Goal: Task Accomplishment & Management: Manage account settings

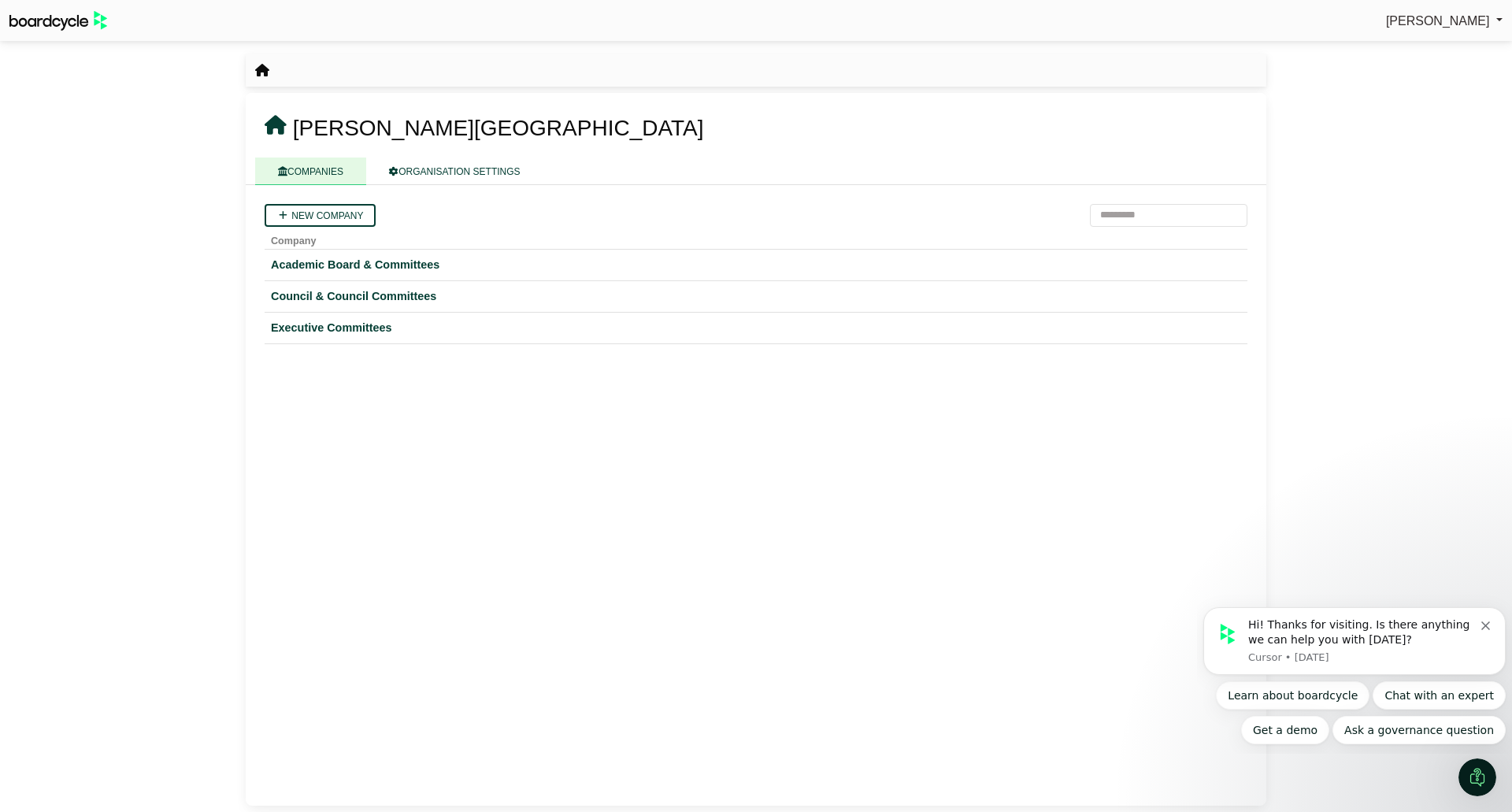
click at [445, 173] on link "ORGANISATION SETTINGS" at bounding box center [454, 171] width 177 height 27
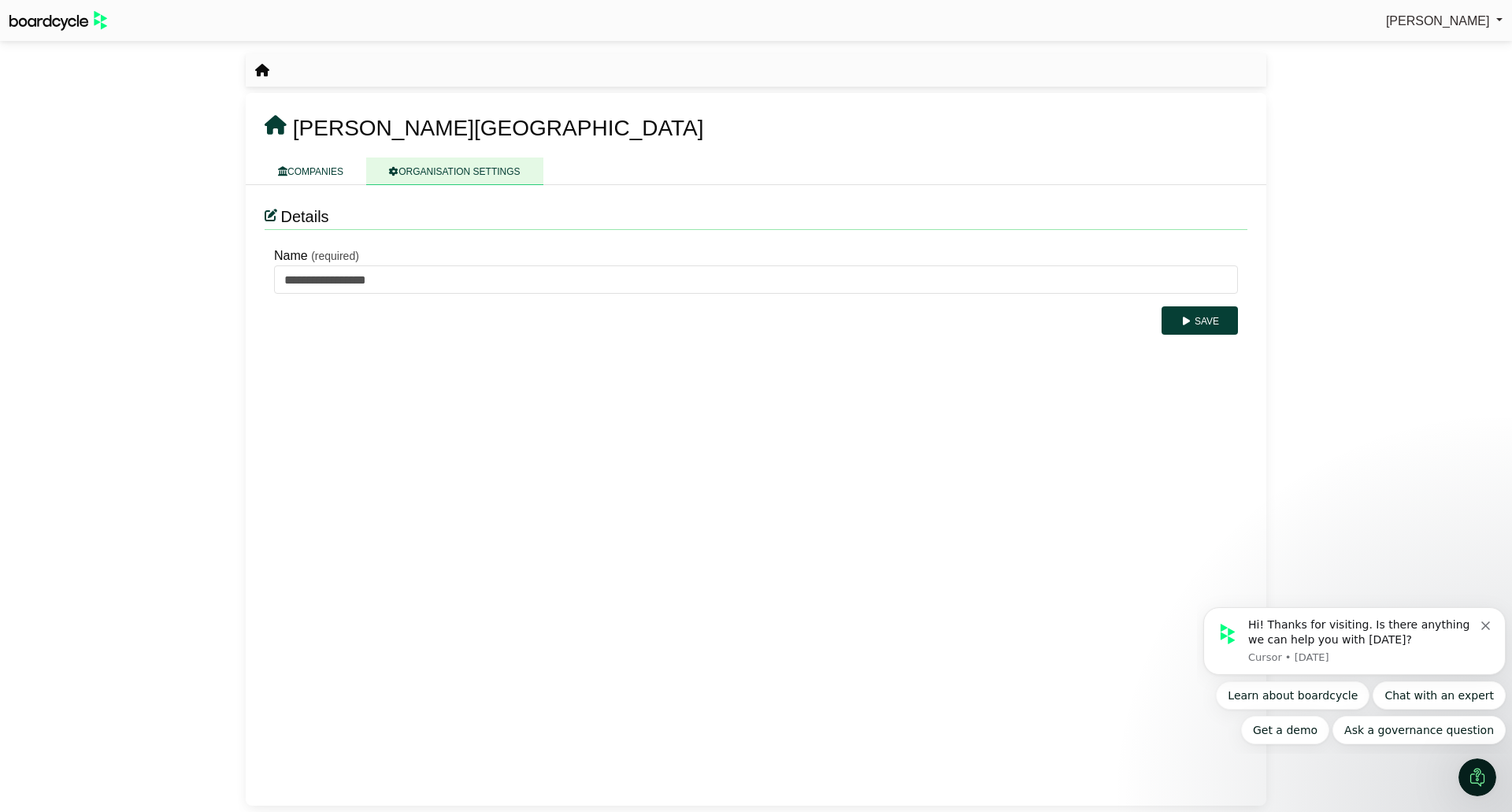
click at [300, 164] on link "COMPANIES" at bounding box center [310, 171] width 111 height 27
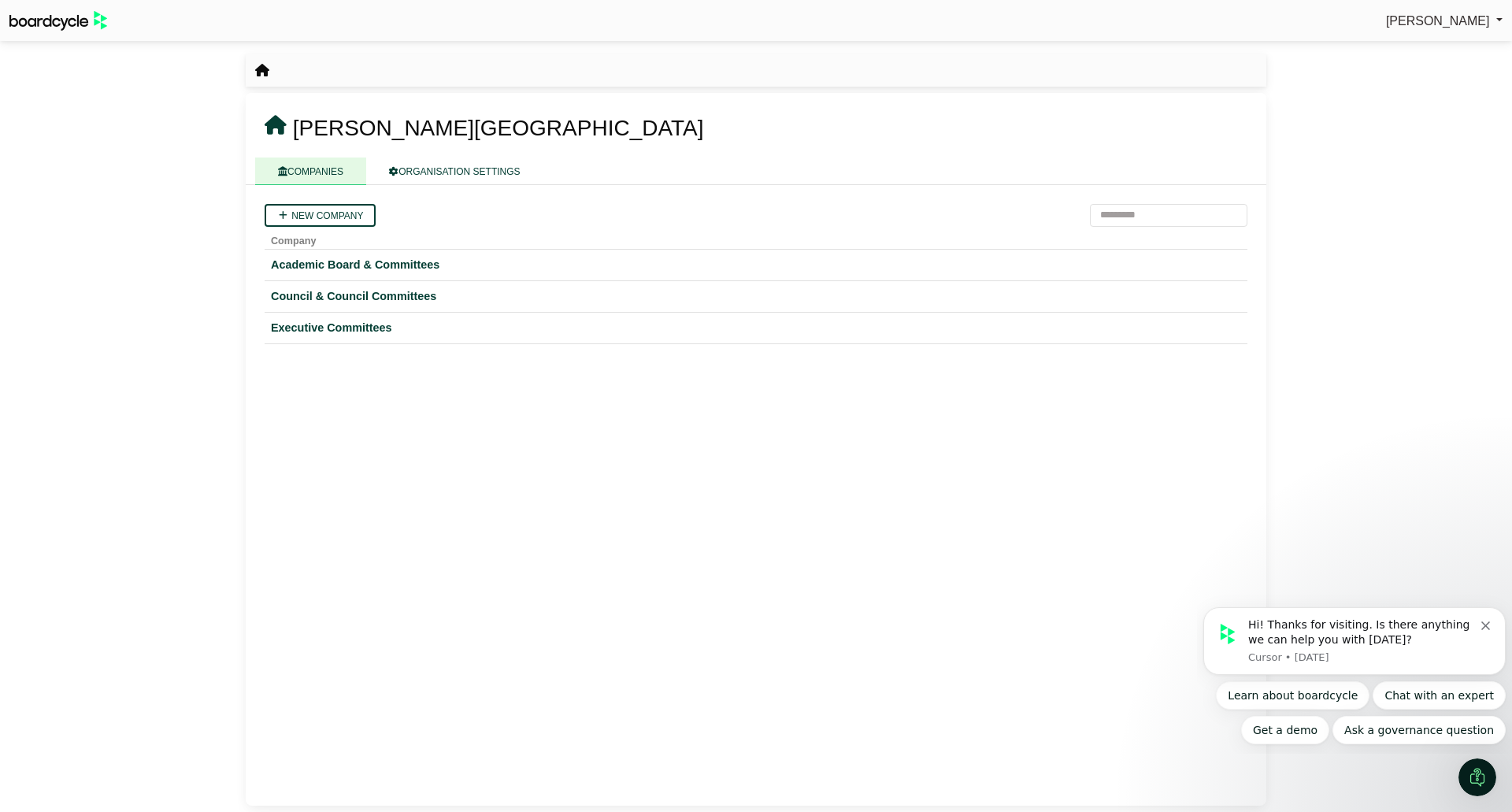
click at [410, 263] on div "Academic Board & Committees" at bounding box center [755, 265] width 970 height 18
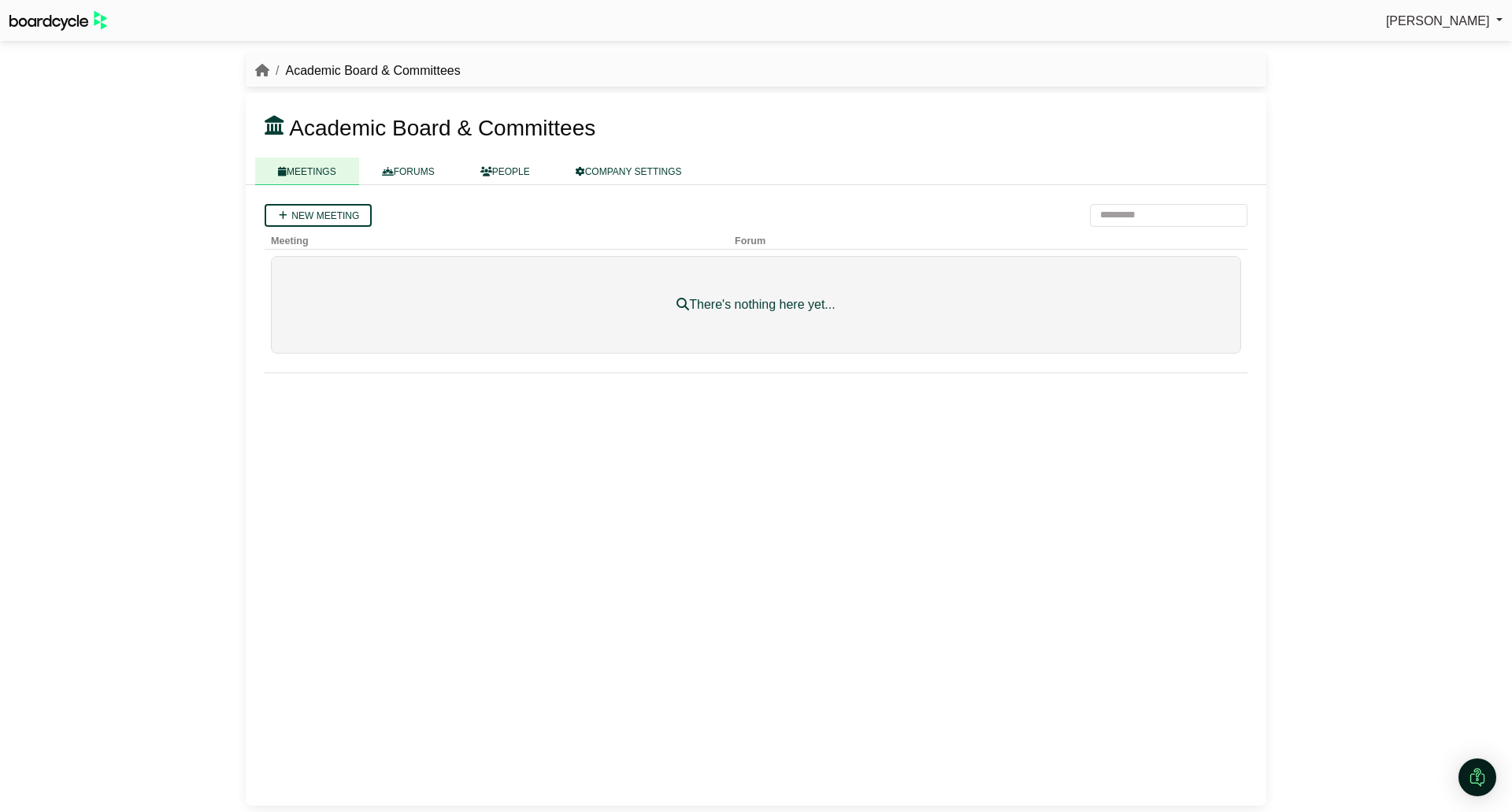
click at [310, 174] on link "MEETINGS" at bounding box center [306, 171] width 104 height 27
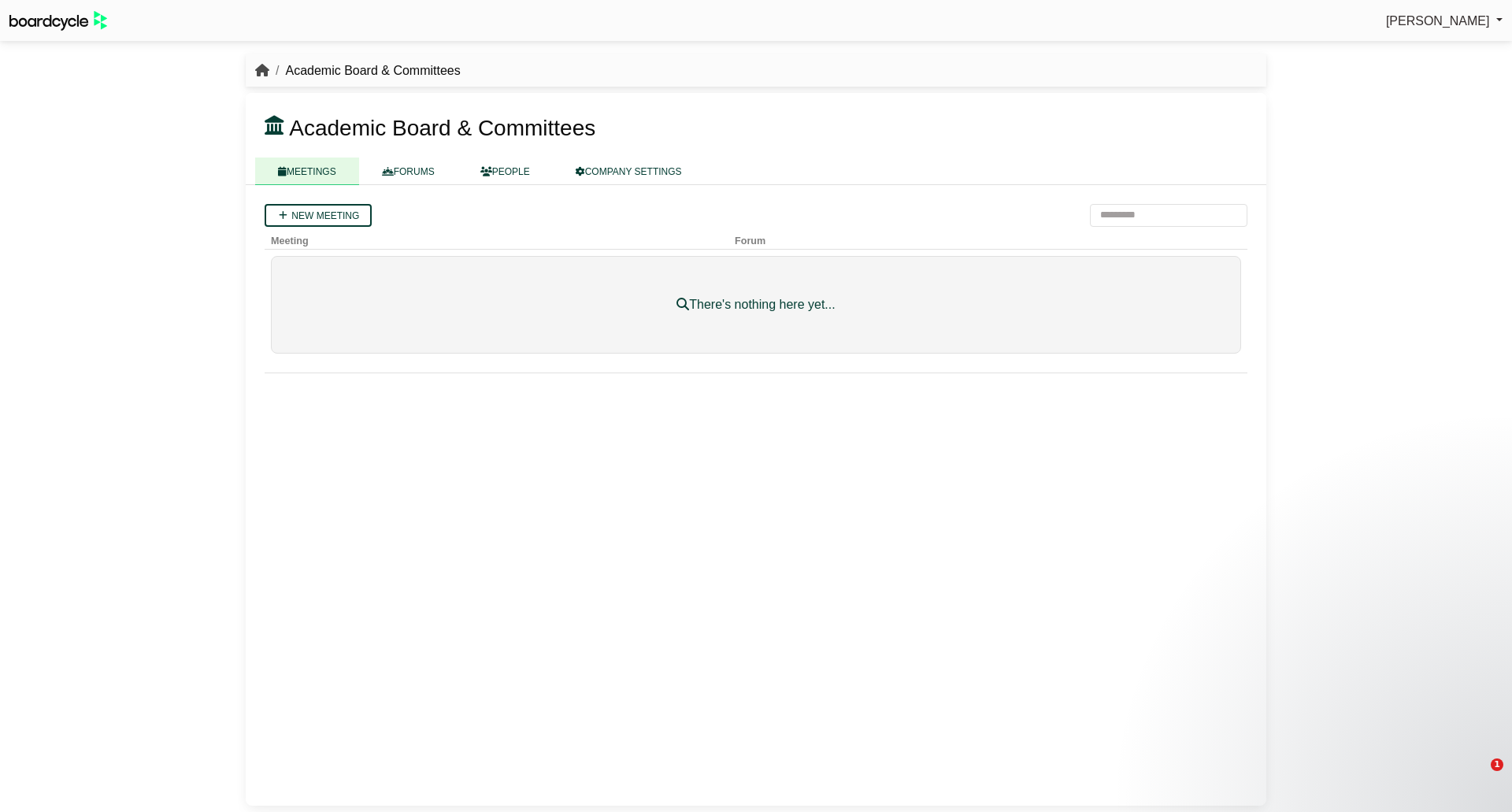
click at [262, 64] on icon "breadcrumb" at bounding box center [261, 70] width 14 height 12
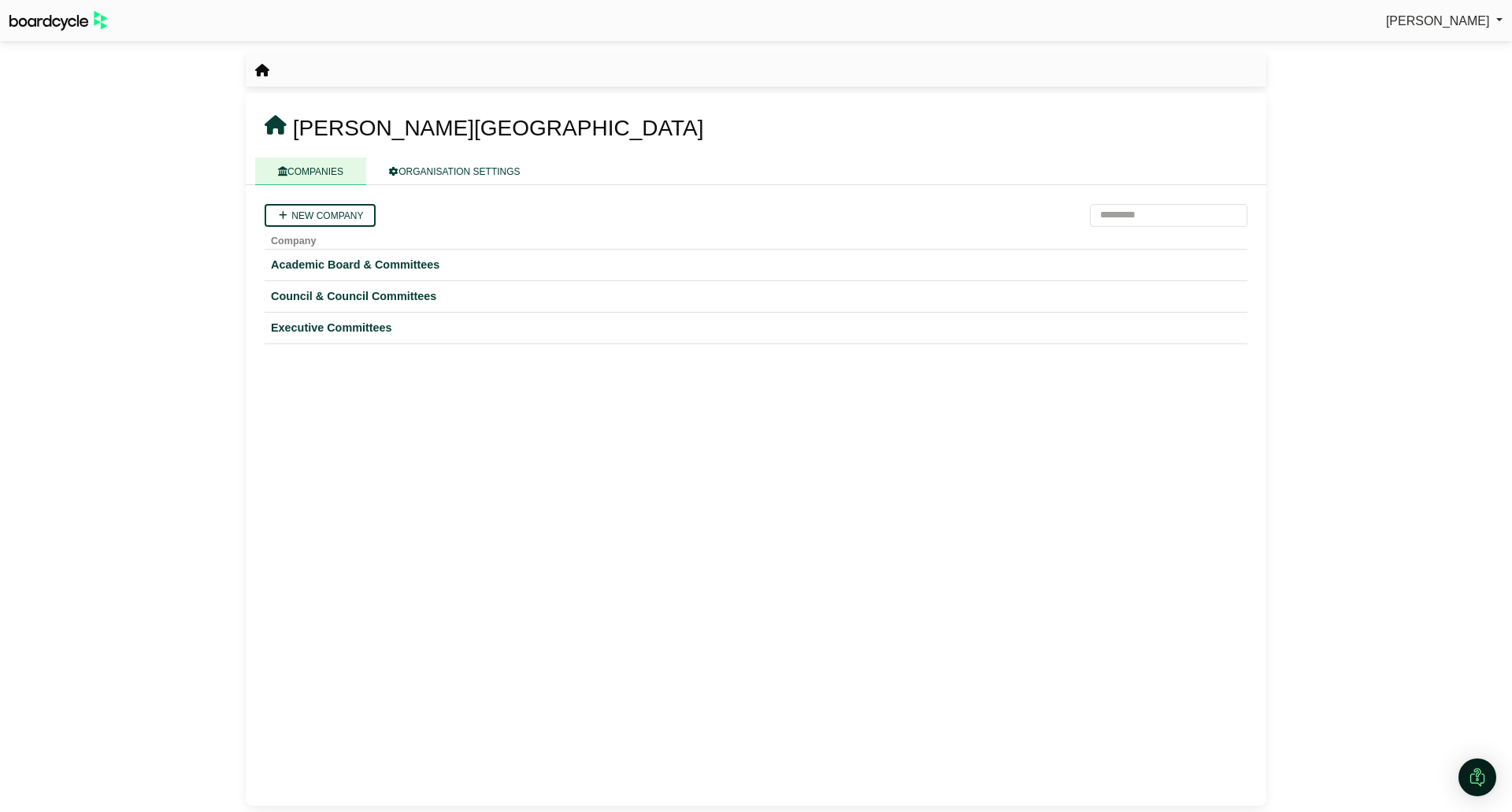
click at [365, 292] on div "Council & Council Committees" at bounding box center [755, 296] width 970 height 18
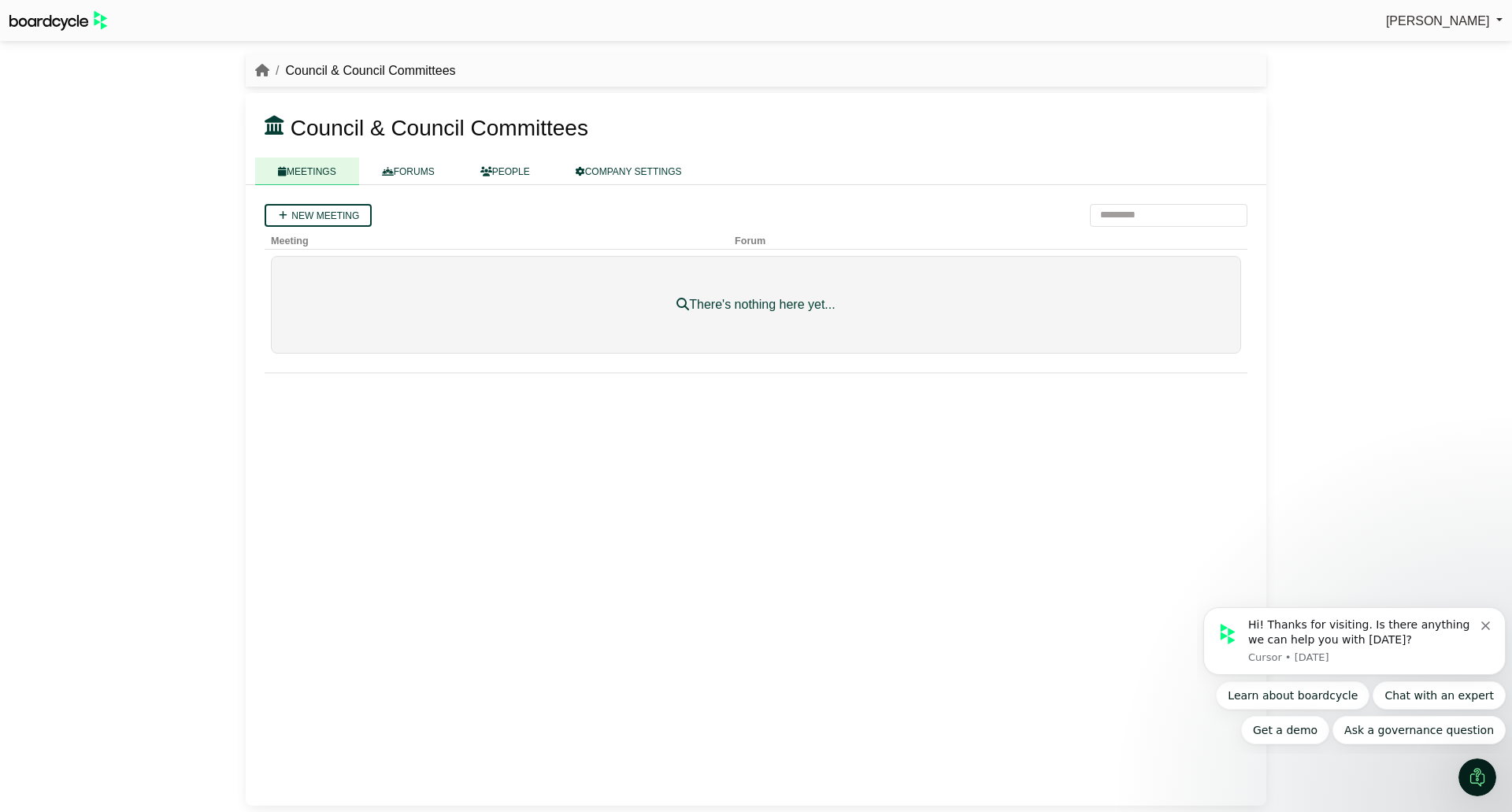
click at [403, 181] on link "FORUMS" at bounding box center [408, 171] width 99 height 27
click at [302, 174] on link "MEETINGS" at bounding box center [306, 171] width 104 height 27
click at [505, 174] on link "PEOPLE" at bounding box center [505, 171] width 95 height 27
click at [627, 174] on link "COMPANY SETTINGS" at bounding box center [628, 171] width 152 height 27
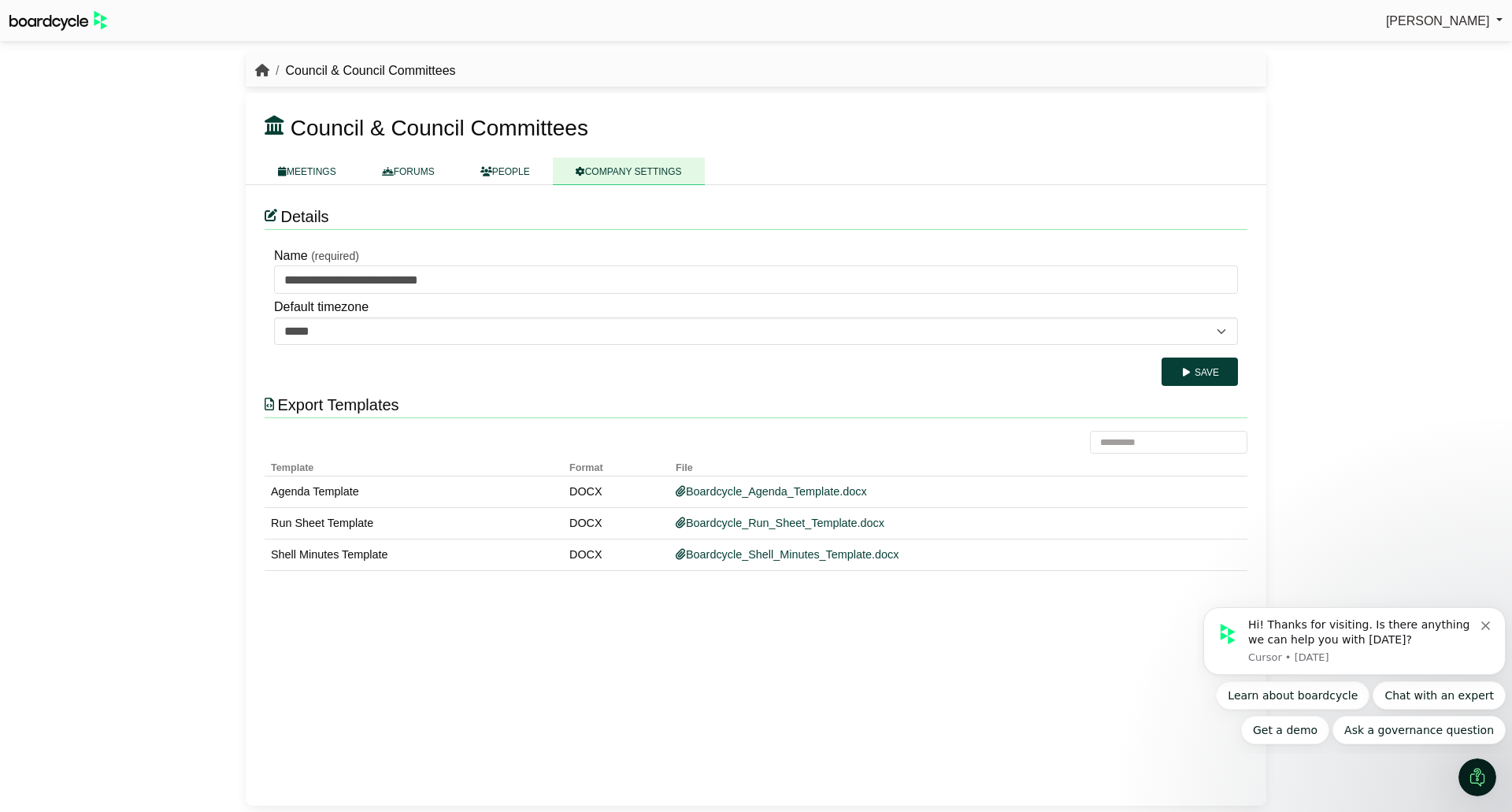
click at [263, 71] on icon "breadcrumb" at bounding box center [261, 70] width 14 height 12
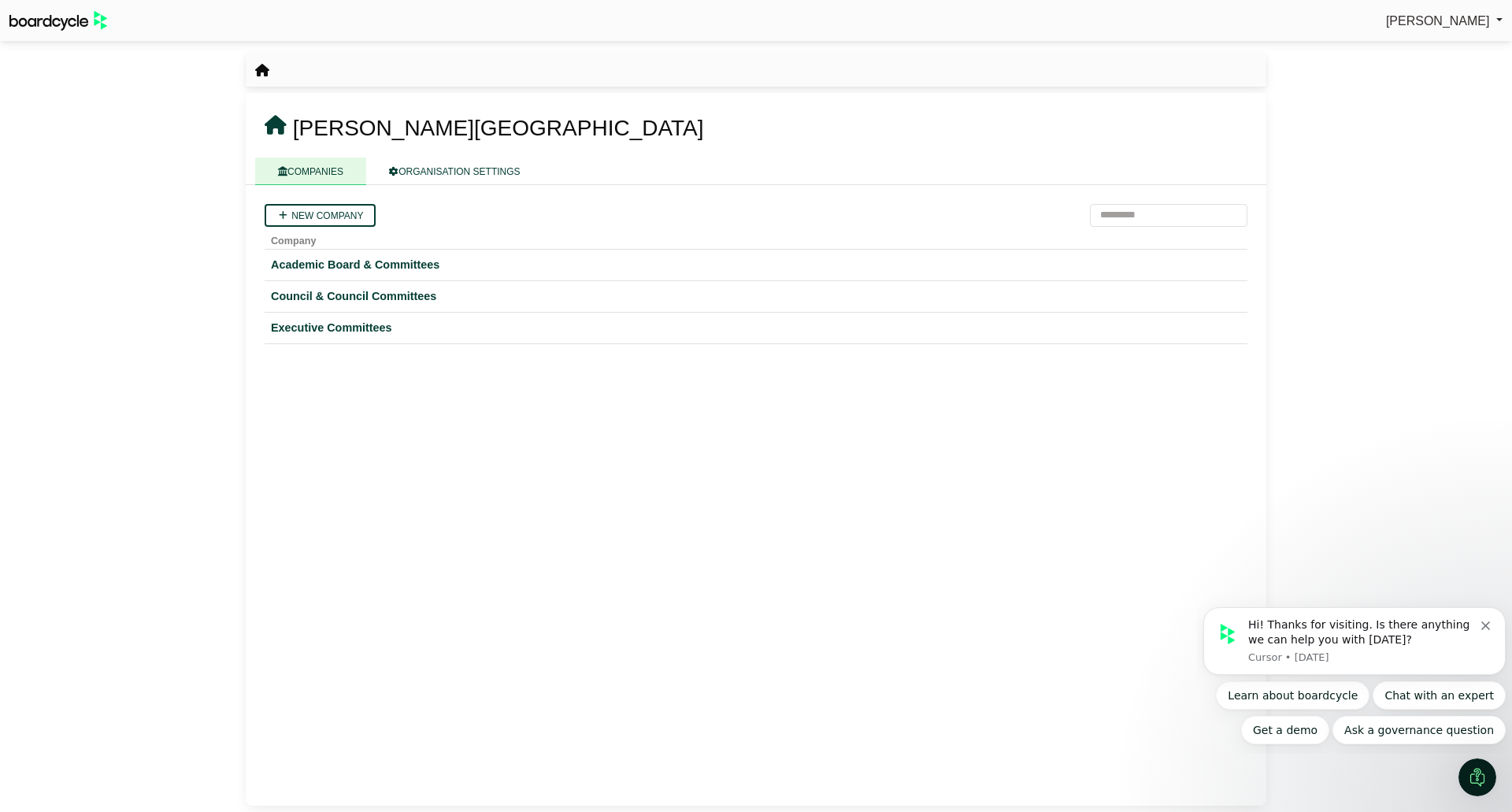
click at [324, 329] on div "Executive Committees" at bounding box center [755, 328] width 970 height 18
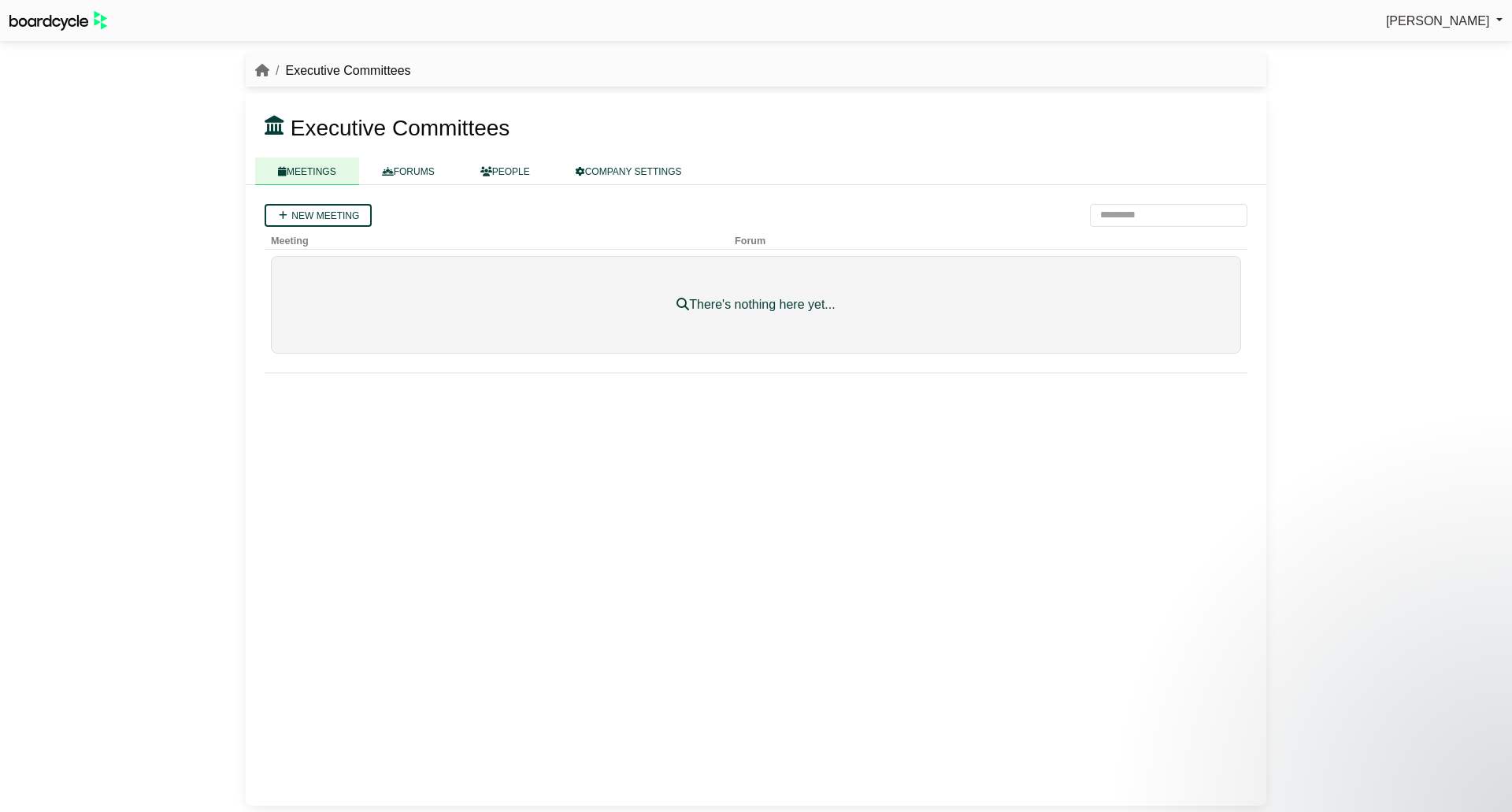
click at [435, 171] on link "FORUMS" at bounding box center [408, 171] width 99 height 27
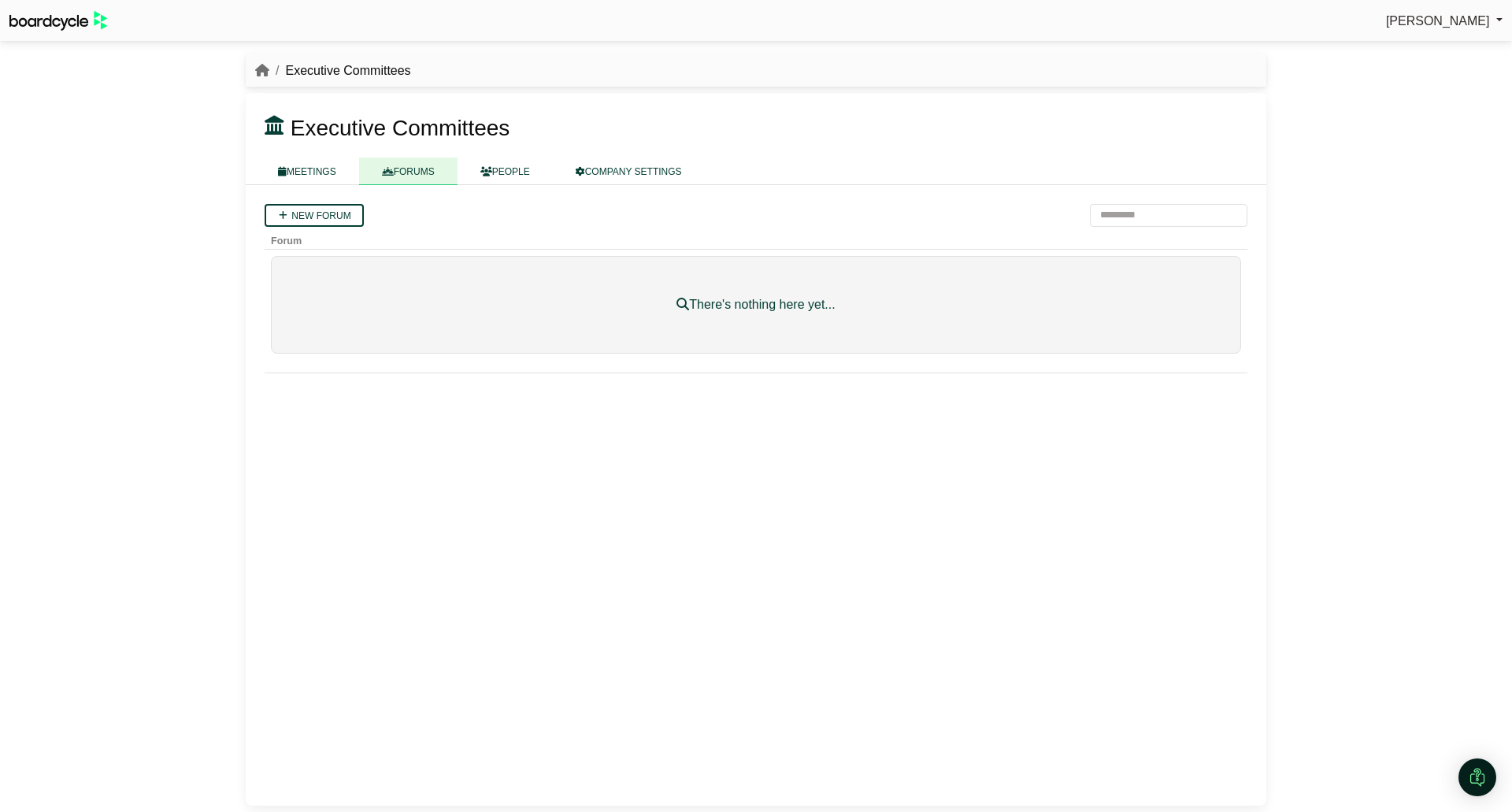
click at [492, 174] on icon at bounding box center [486, 171] width 12 height 9
click at [604, 174] on link "COMPANY SETTINGS" at bounding box center [628, 171] width 152 height 27
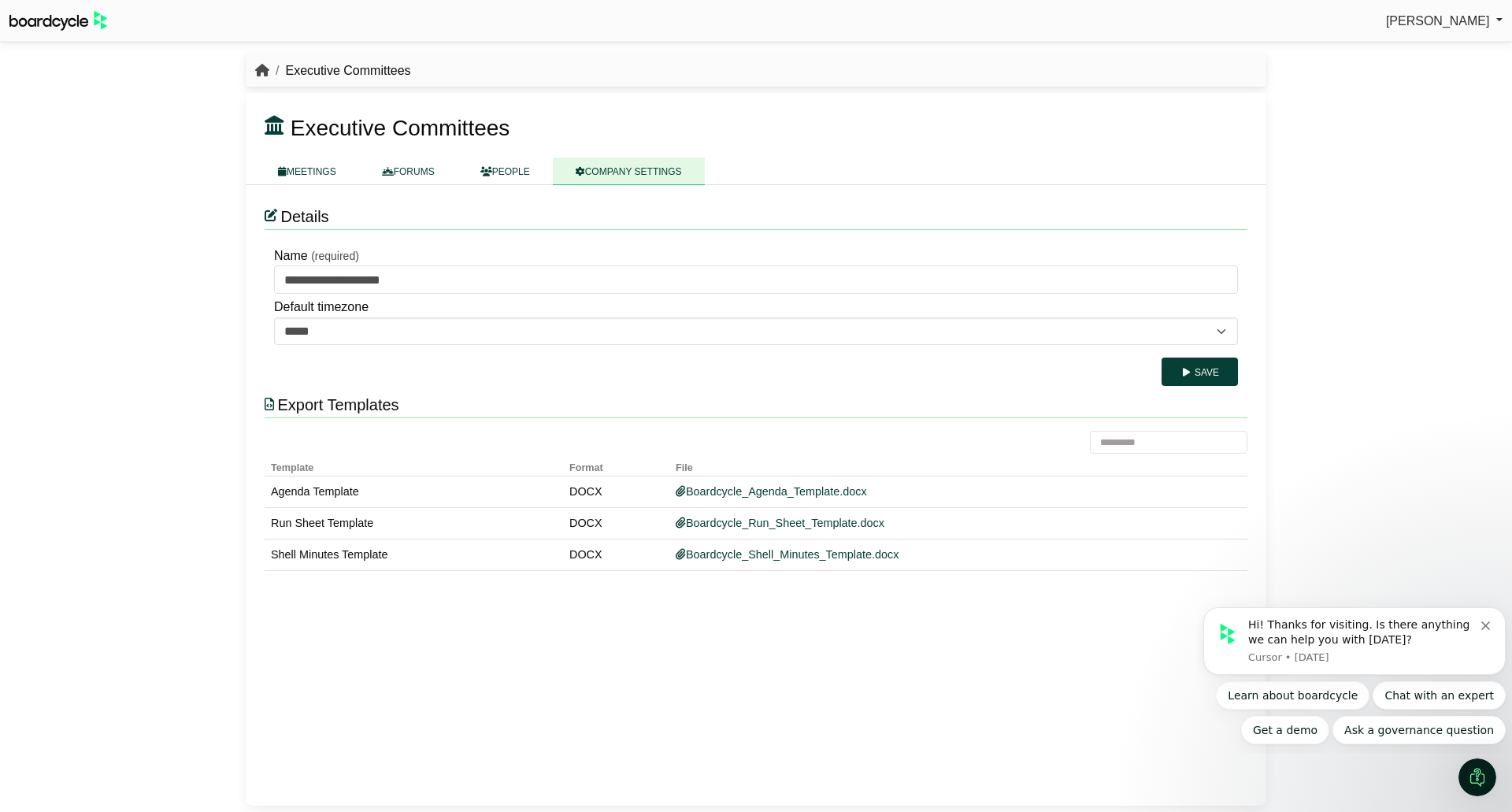
click at [260, 66] on icon "breadcrumb" at bounding box center [261, 70] width 14 height 12
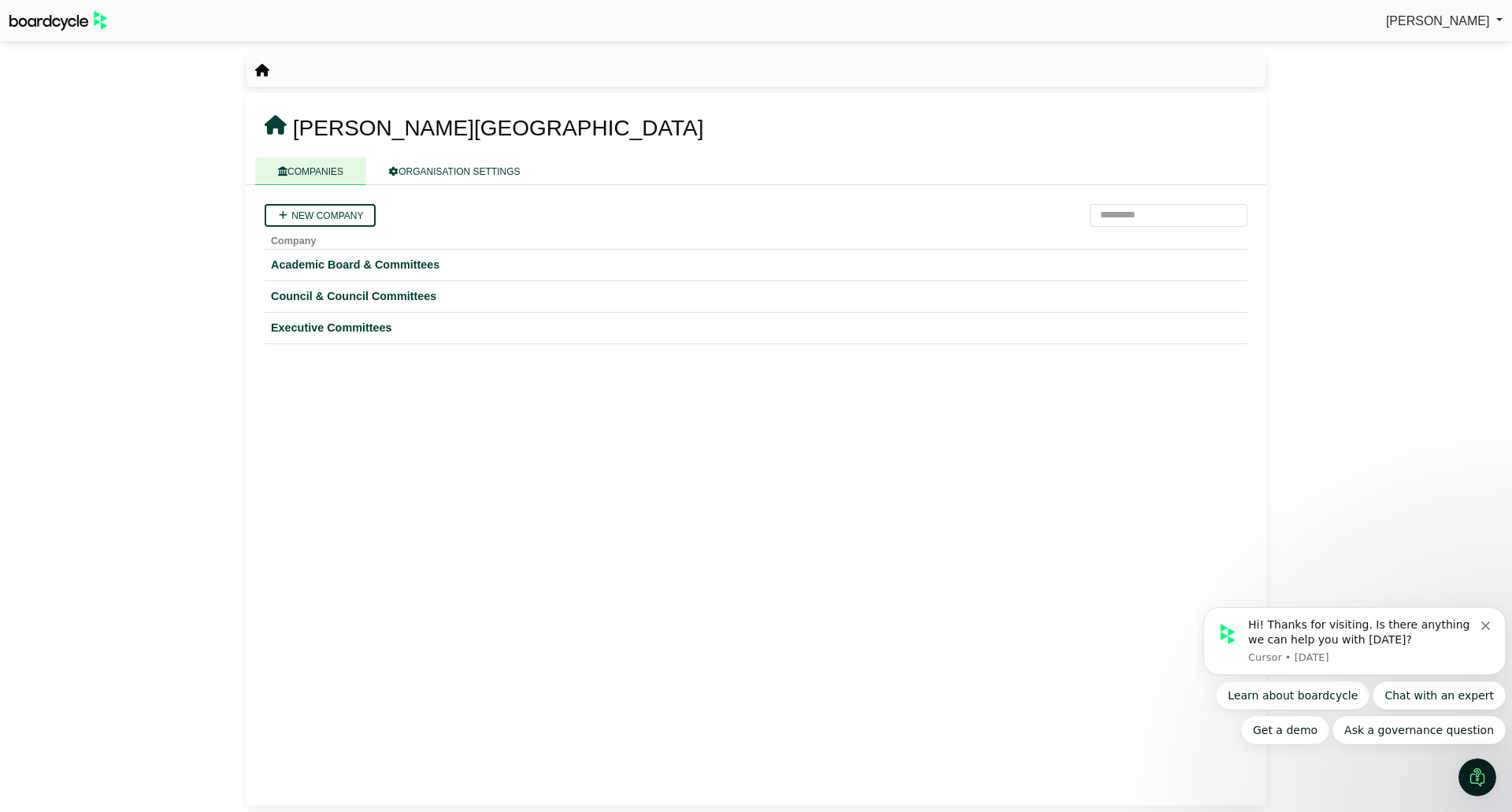
click at [342, 323] on div "Executive Committees" at bounding box center [755, 328] width 970 height 18
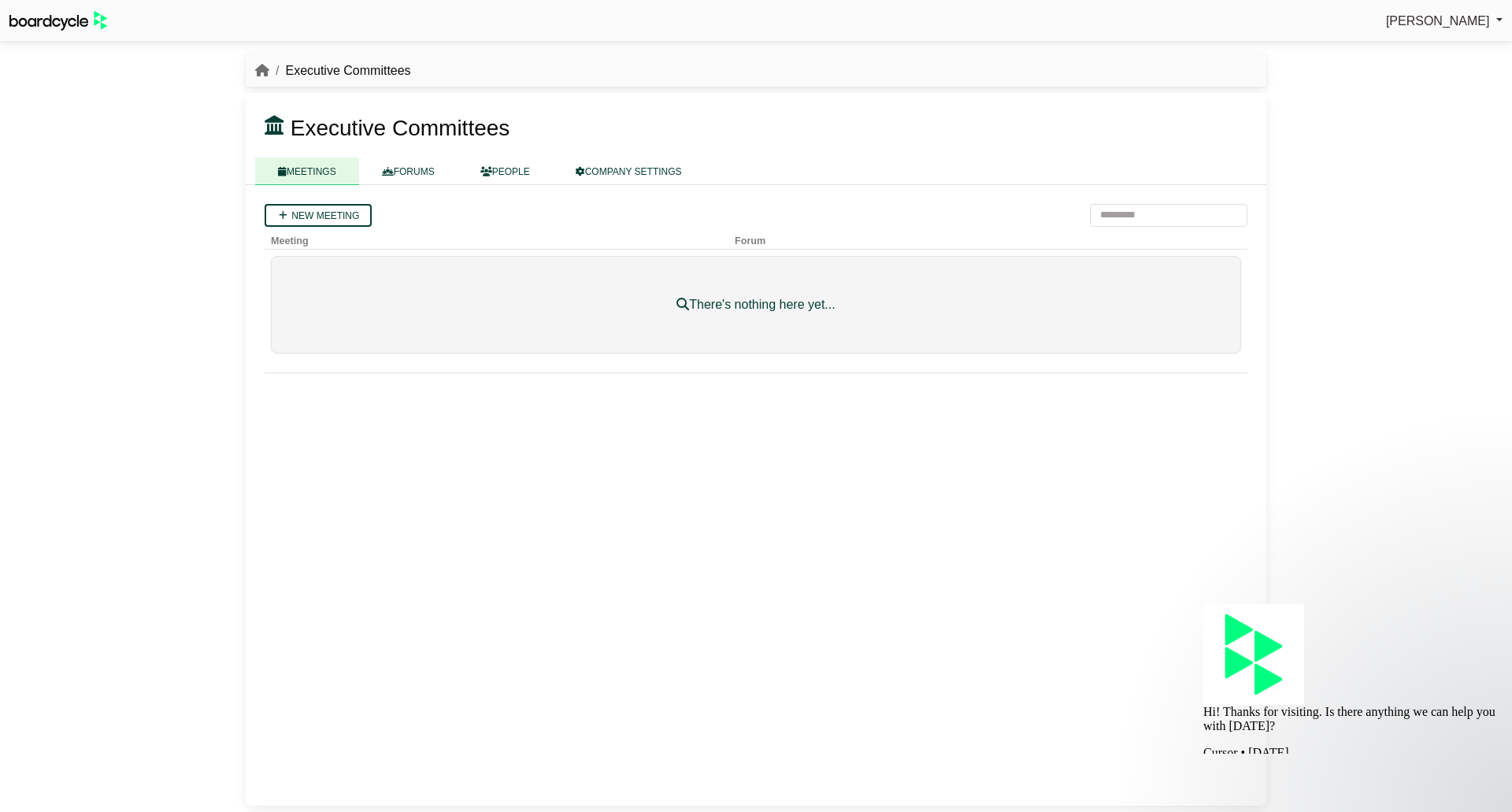
click at [652, 178] on link "COMPANY SETTINGS" at bounding box center [628, 171] width 152 height 27
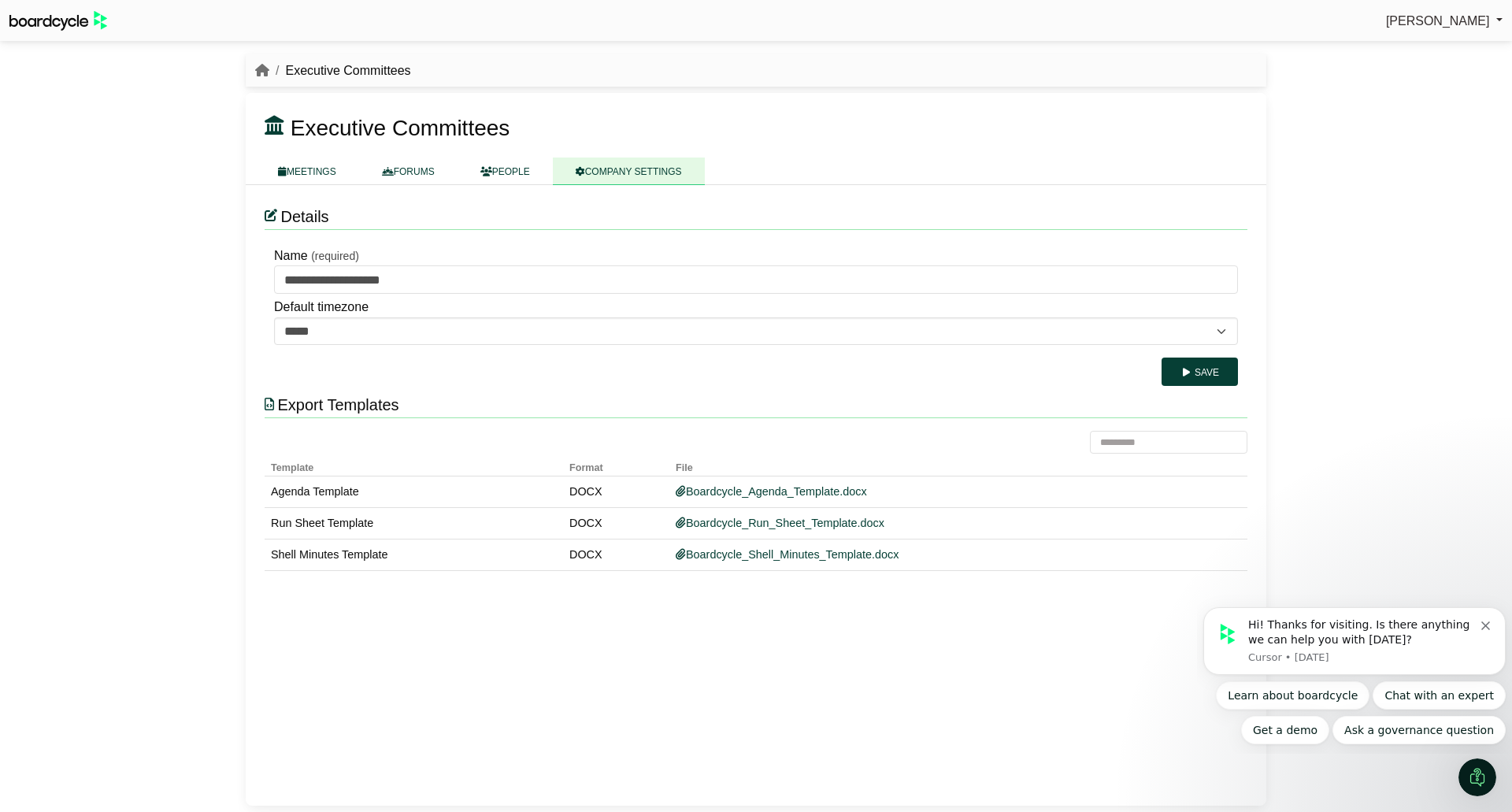
click at [1035, 380] on div "Save" at bounding box center [756, 372] width 964 height 28
click at [264, 71] on icon "breadcrumb" at bounding box center [261, 70] width 14 height 12
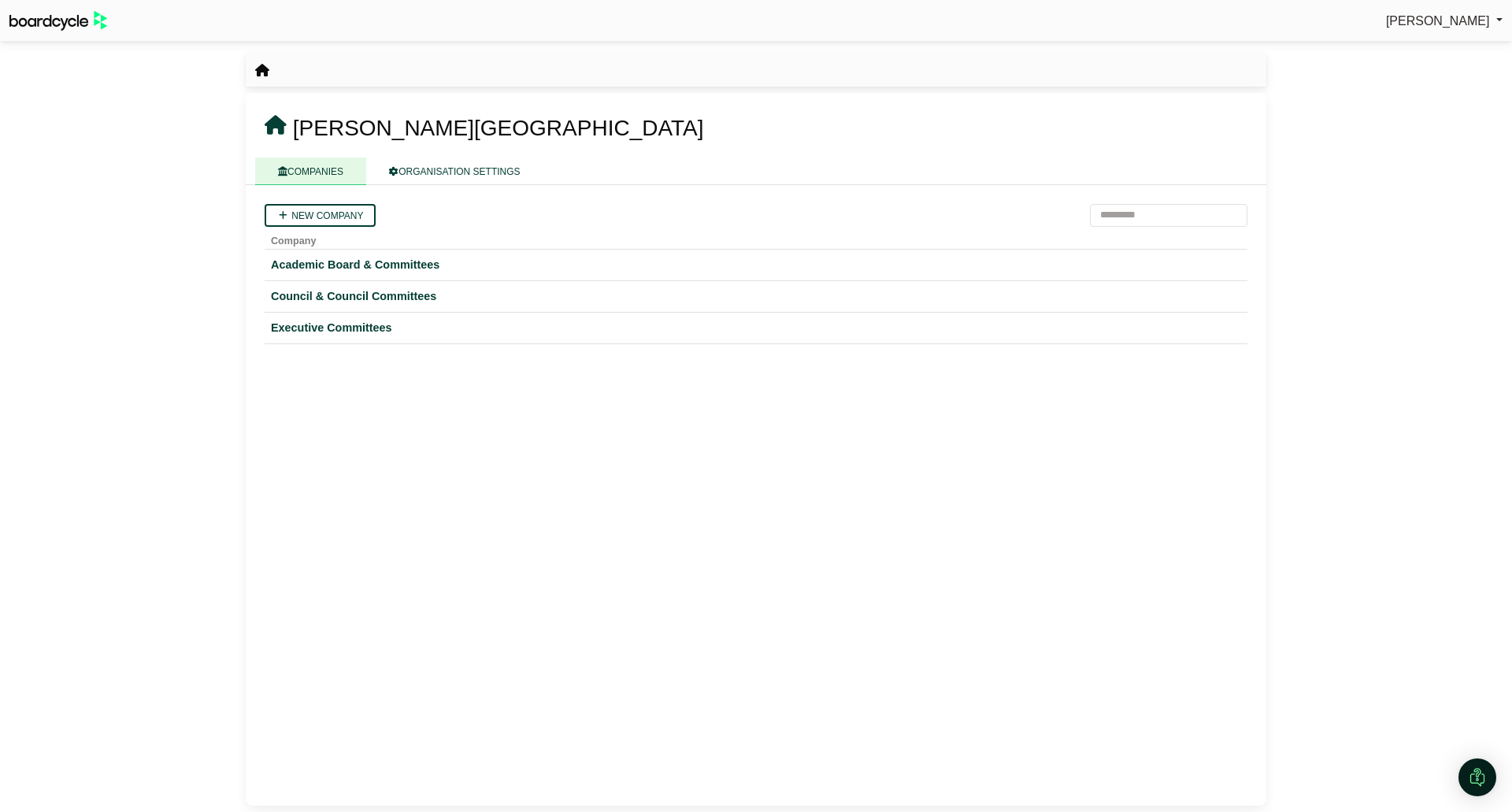
click at [1473, 28] on link "[PERSON_NAME]" at bounding box center [1444, 21] width 116 height 21
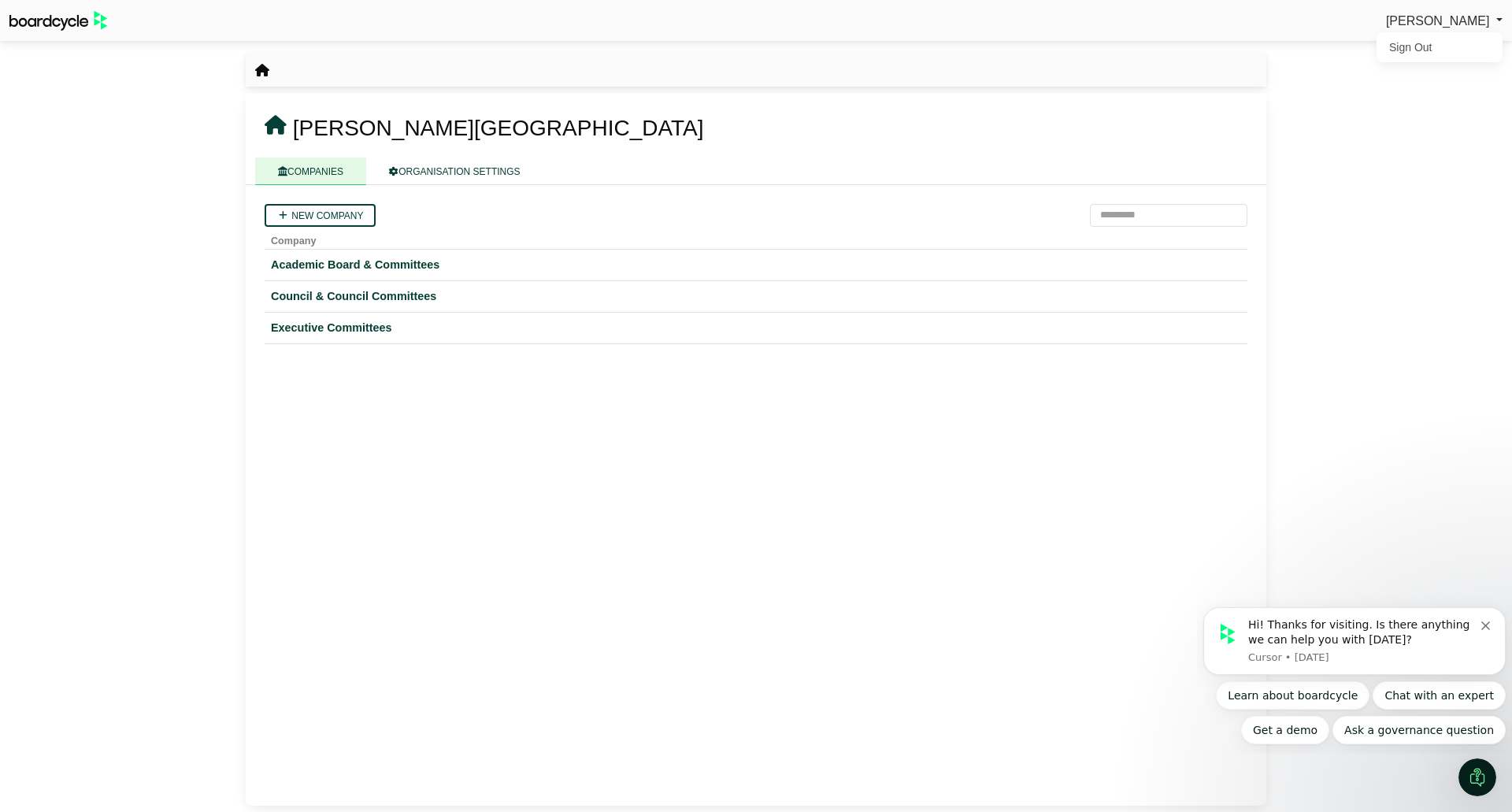
click at [1451, 160] on div "[PERSON_NAME] Sign Out [PERSON_NAME][GEOGRAPHIC_DATA]" at bounding box center [756, 406] width 1512 height 812
click at [259, 71] on icon "breadcrumb" at bounding box center [261, 70] width 14 height 12
click at [262, 72] on icon "breadcrumb" at bounding box center [261, 70] width 14 height 12
click at [271, 122] on icon at bounding box center [276, 126] width 22 height 20
click at [399, 299] on div "Council & Council Committees" at bounding box center [755, 296] width 970 height 18
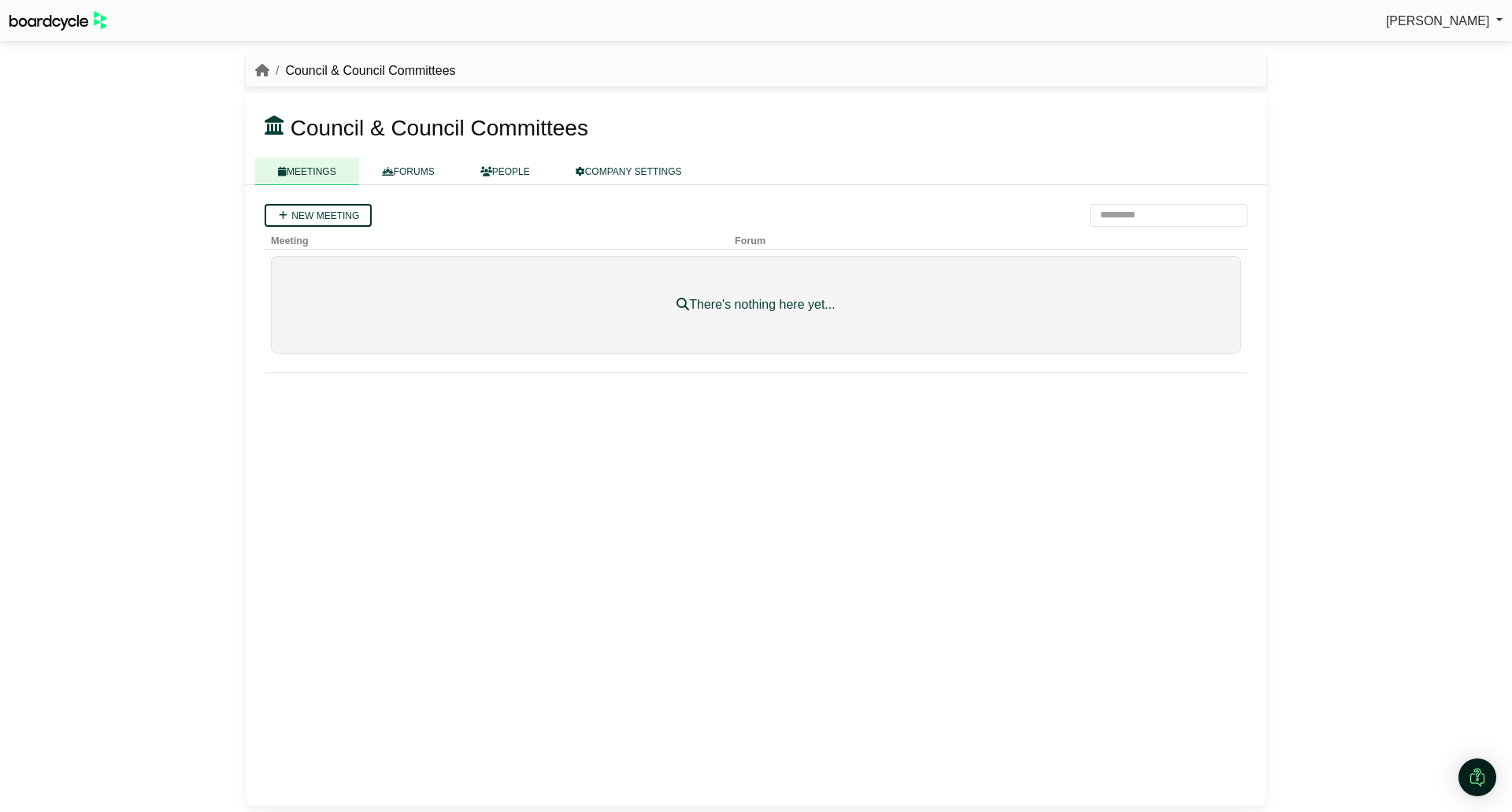
click at [341, 211] on link "New meeting" at bounding box center [318, 216] width 107 height 23
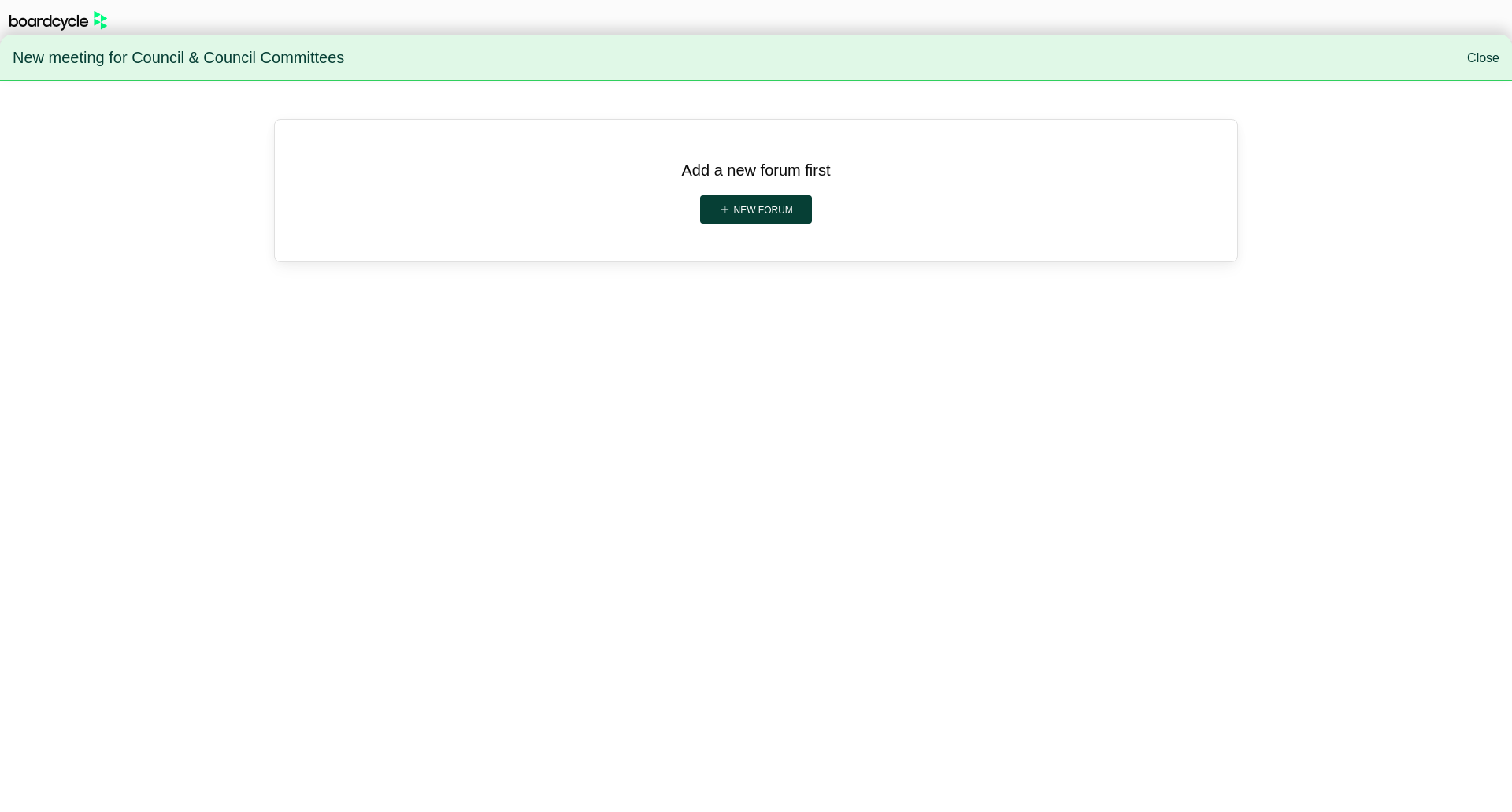
click at [1475, 54] on link "Close" at bounding box center [1483, 58] width 32 height 13
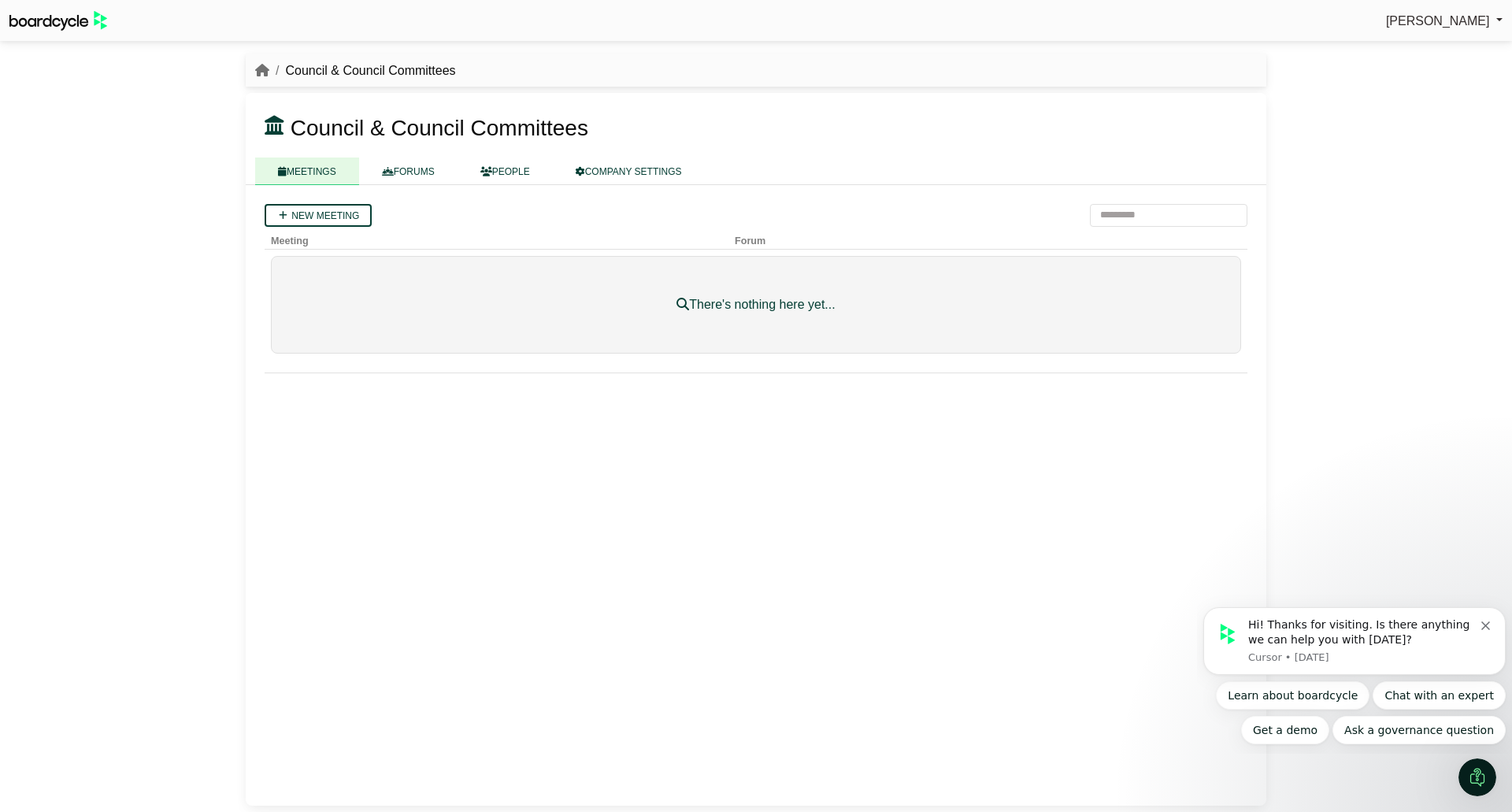
click at [514, 175] on link "PEOPLE" at bounding box center [505, 171] width 95 height 27
click at [324, 217] on link "Add person" at bounding box center [315, 216] width 101 height 23
